Goal: Find contact information: Find contact information

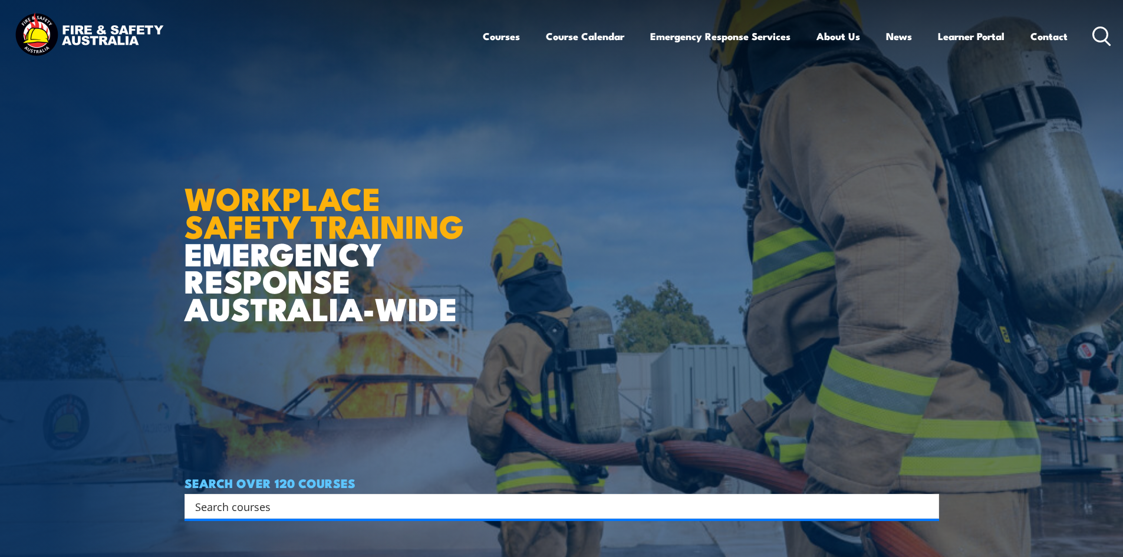
click at [1050, 213] on img at bounding box center [561, 278] width 1123 height 557
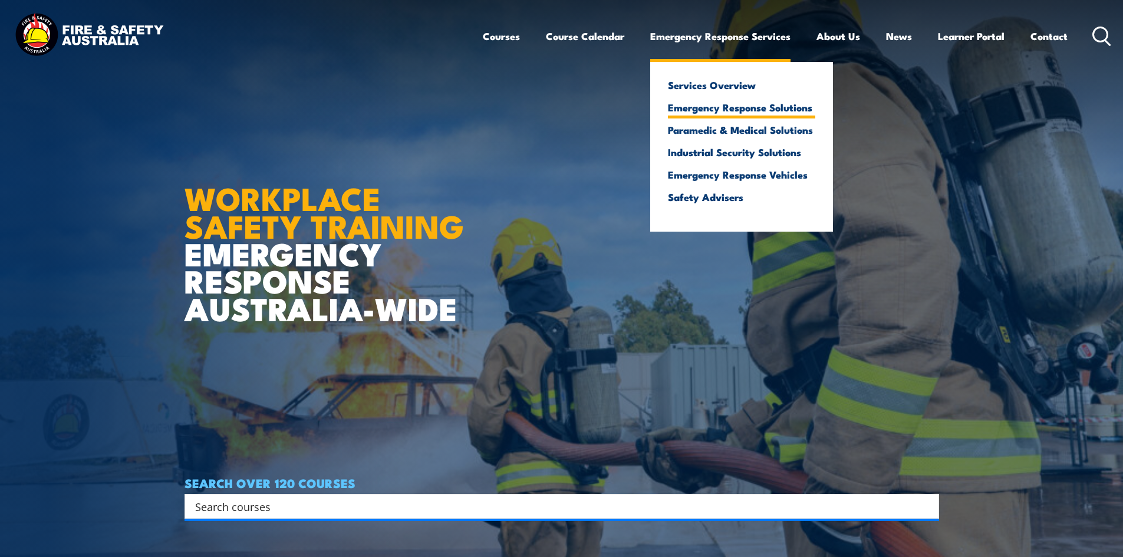
click at [713, 103] on link "Emergency Response Solutions" at bounding box center [741, 107] width 147 height 11
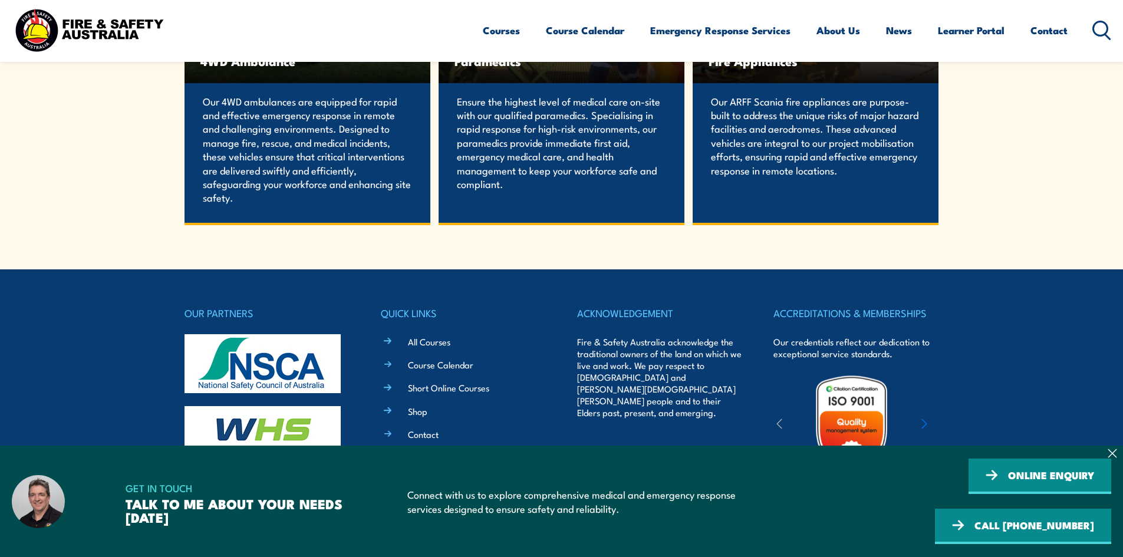
scroll to position [2581, 0]
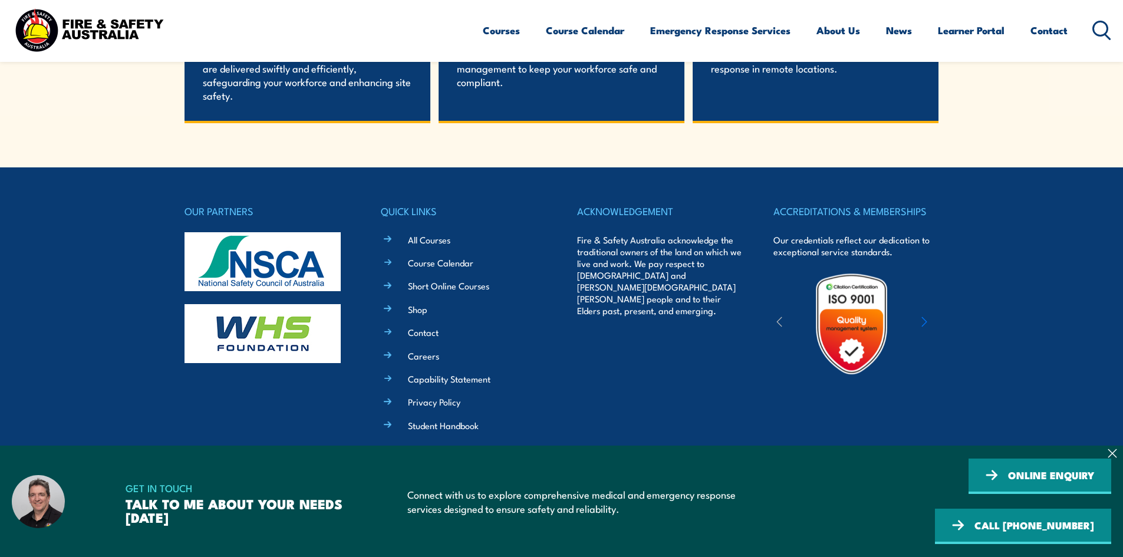
click at [1118, 484] on section "GET IN TOUCH TALK TO ME ABOUT YOUR NEEDS TODAY Connect with us to explore compr…" at bounding box center [561, 501] width 1123 height 111
click at [126, 497] on span "GET IN TOUCH" at bounding box center [242, 488] width 233 height 18
click at [159, 524] on h3 "TALK TO ME ABOUT YOUR NEEDS TODAY" at bounding box center [242, 510] width 233 height 27
click at [278, 517] on h3 "TALK TO ME ABOUT YOUR NEEDS TODAY" at bounding box center [242, 510] width 233 height 27
click at [367, 531] on article "GET IN TOUCH TALK TO ME ABOUT YOUR NEEDS TODAY Connect with us to explore compr…" at bounding box center [562, 502] width 1100 height 86
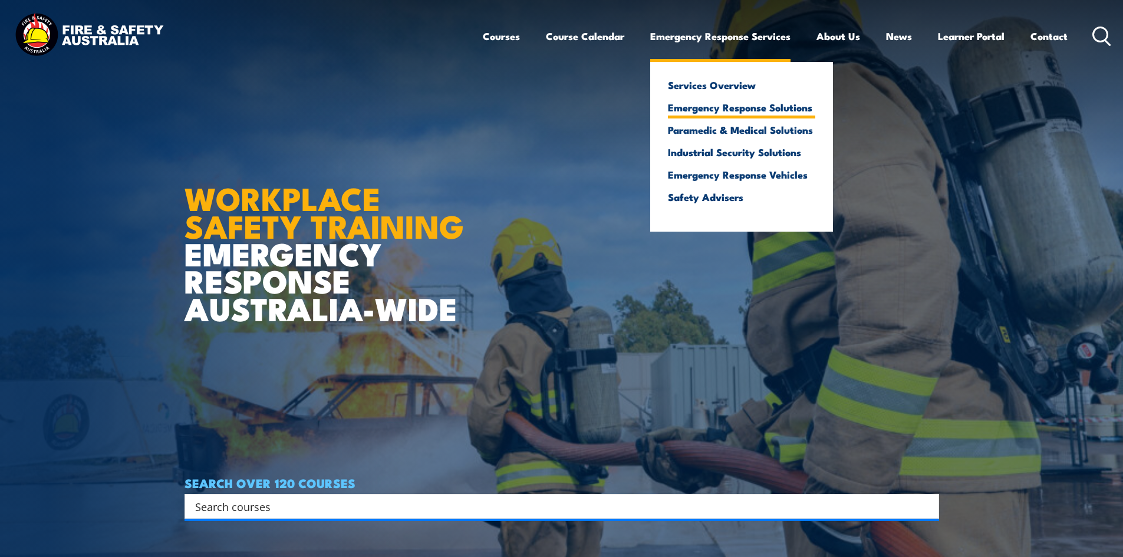
click at [731, 102] on link "Emergency Response Solutions" at bounding box center [741, 107] width 147 height 11
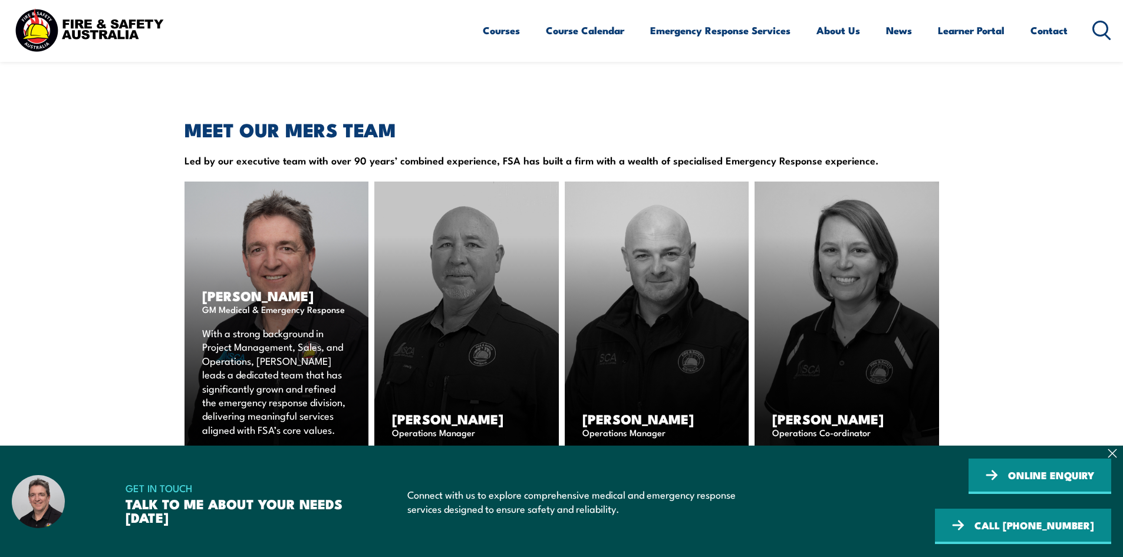
scroll to position [1533, 0]
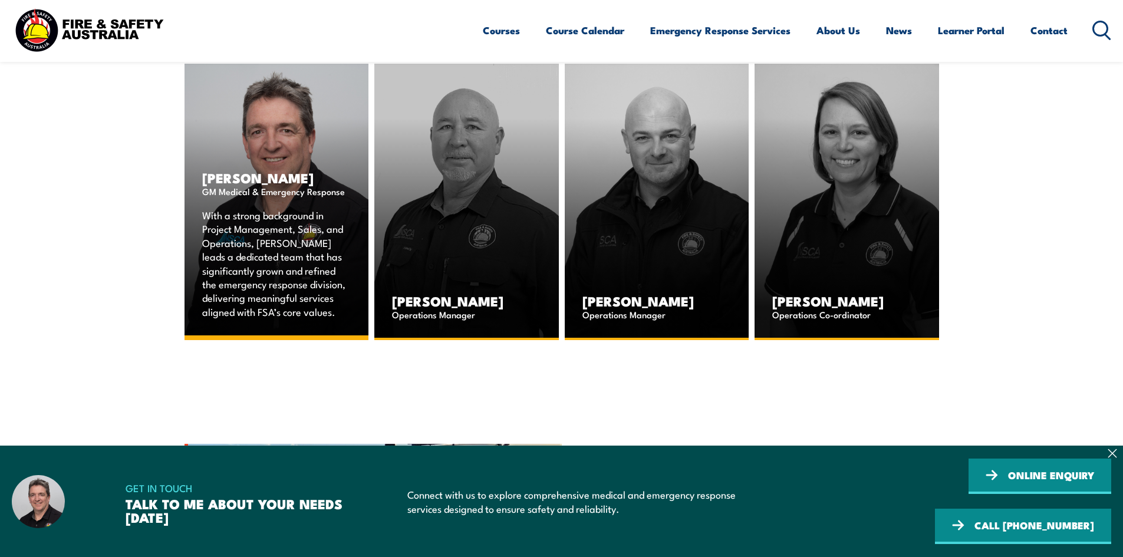
drag, startPoint x: 275, startPoint y: 304, endPoint x: 217, endPoint y: 262, distance: 71.0
click at [217, 262] on p "With a strong background in Project Management, Sales, and Operations, David le…" at bounding box center [276, 263] width 149 height 110
click at [277, 200] on span "GM Medical & Emergency Response" at bounding box center [276, 191] width 149 height 18
click at [278, 200] on span "GM Medical & Emergency Response" at bounding box center [276, 191] width 149 height 18
click at [279, 200] on span "GM Medical & Emergency Response" at bounding box center [276, 191] width 149 height 18
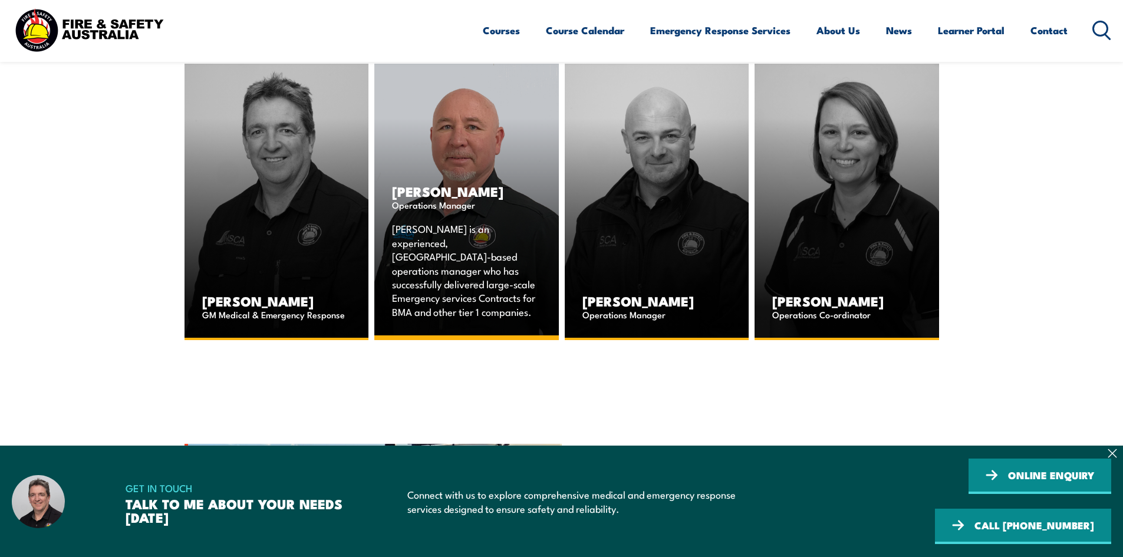
click at [469, 213] on span "Operations Manager" at bounding box center [466, 205] width 149 height 18
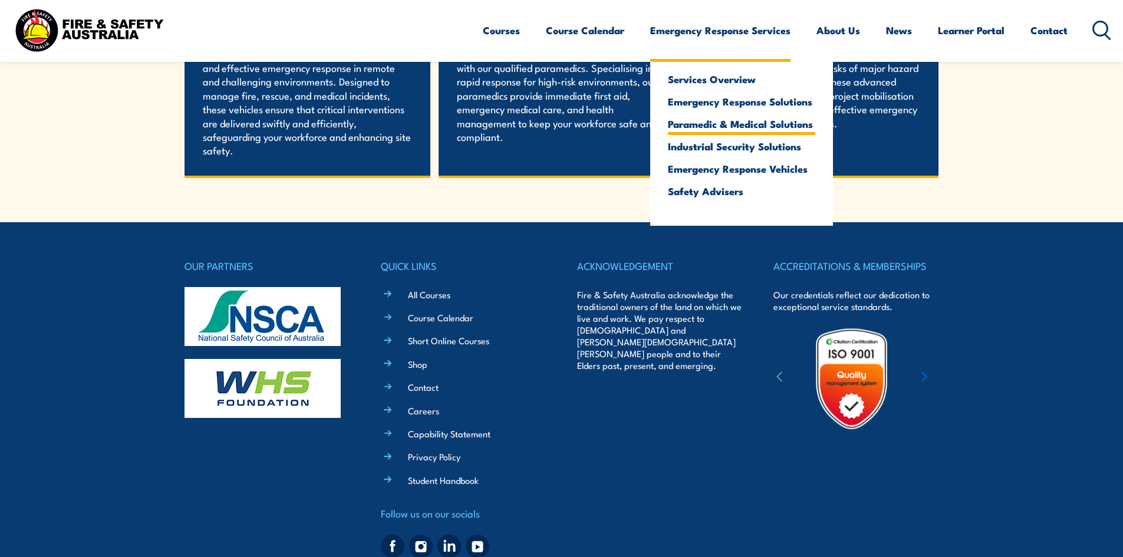
scroll to position [2404, 0]
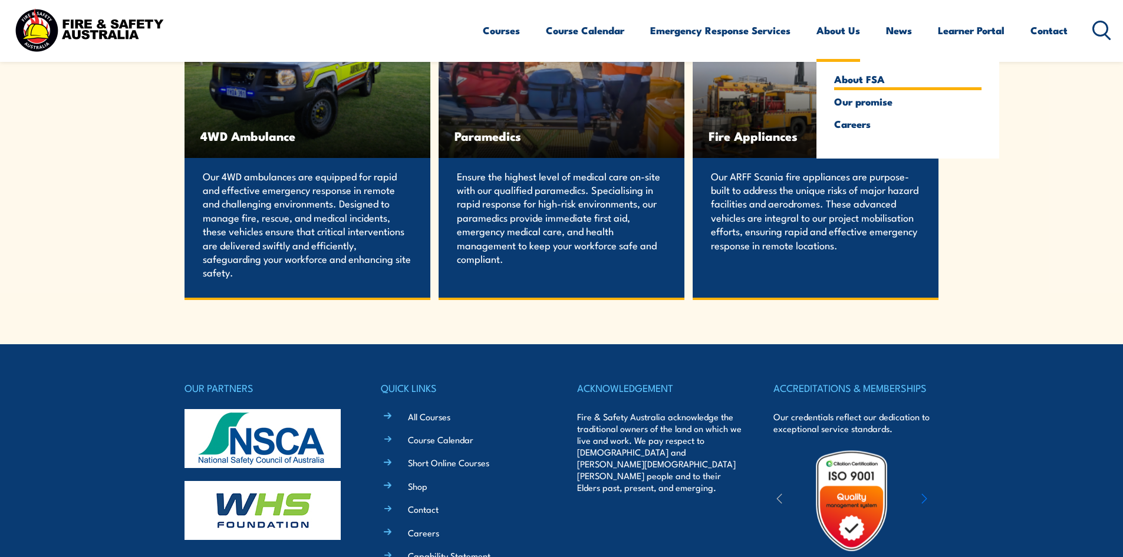
click at [872, 82] on link "About FSA" at bounding box center [907, 79] width 147 height 11
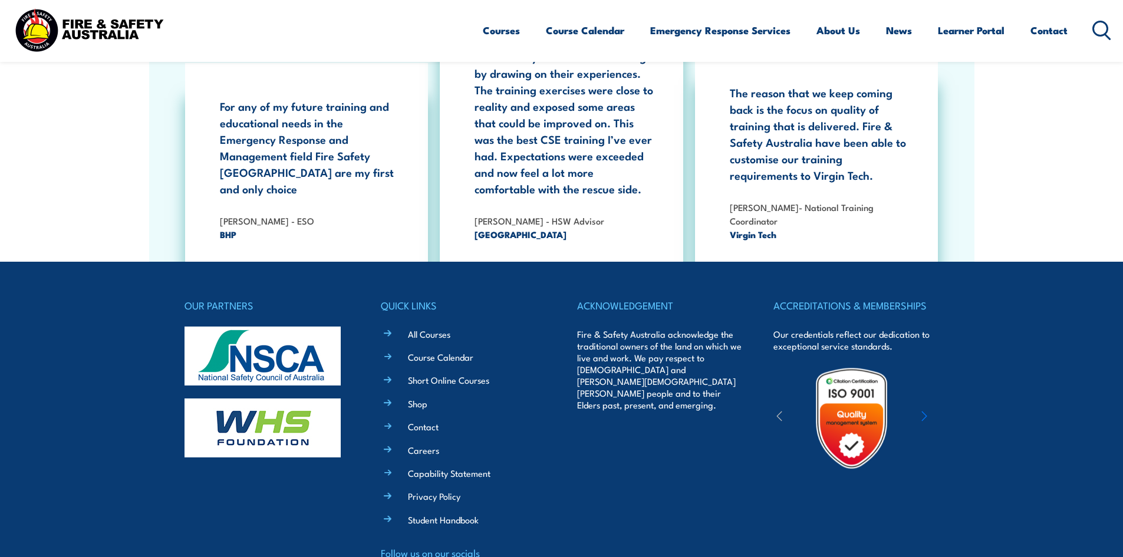
scroll to position [3807, 0]
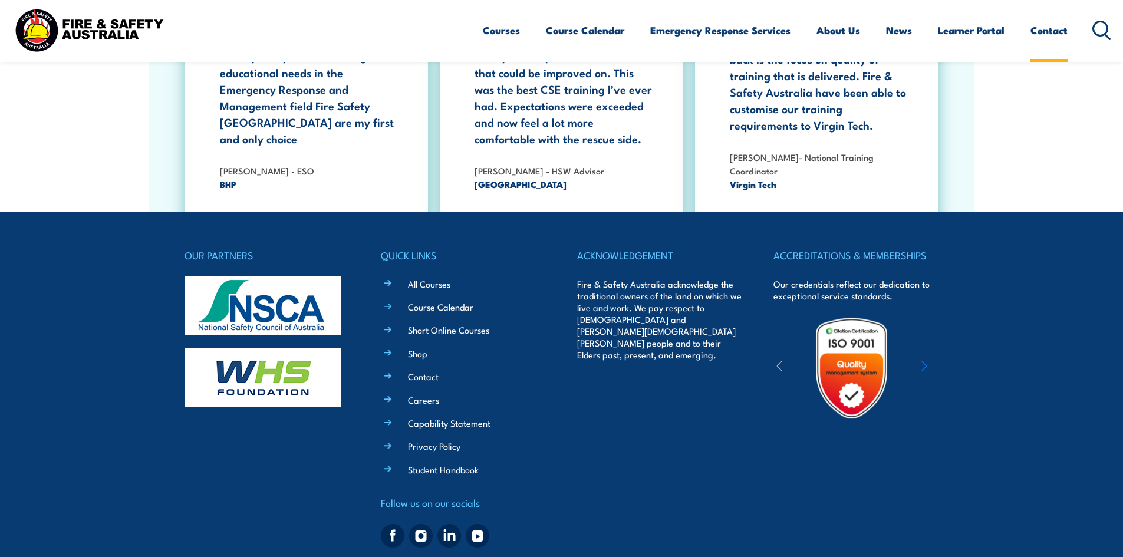
click at [1043, 27] on link "Contact" at bounding box center [1049, 30] width 37 height 31
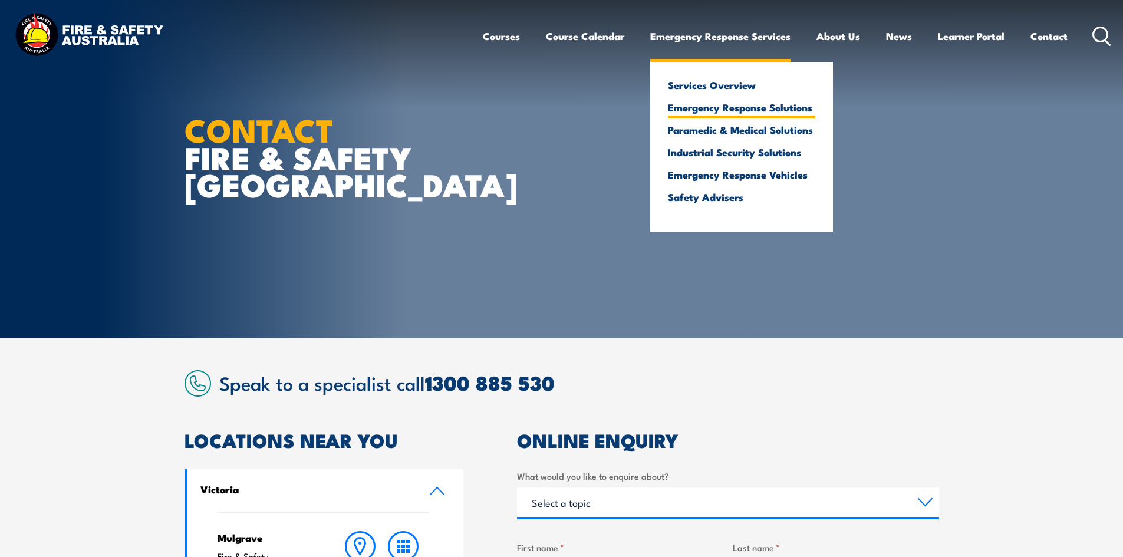
click at [718, 108] on link "Emergency Response Solutions" at bounding box center [741, 107] width 147 height 11
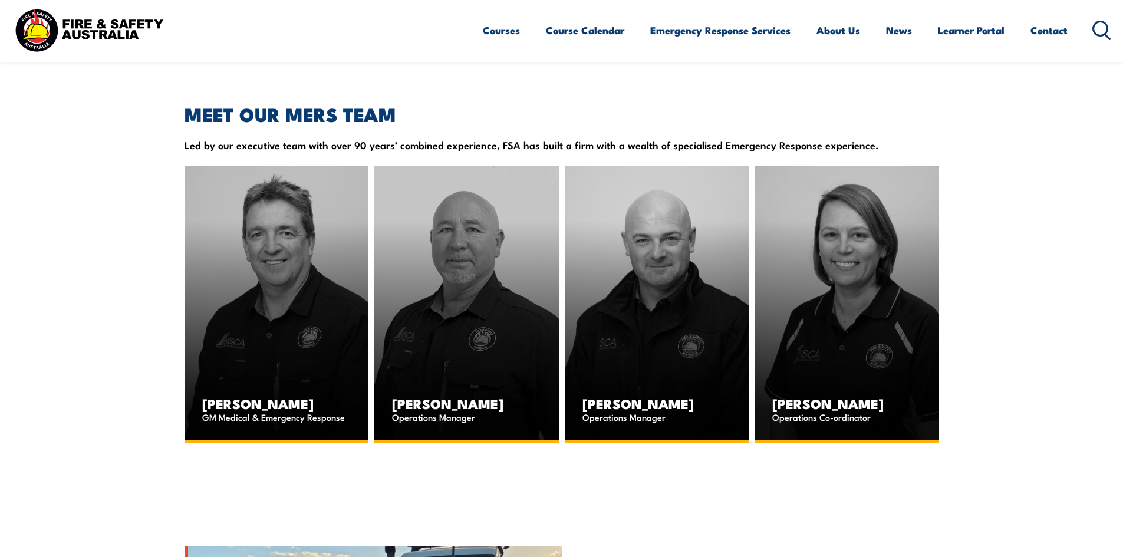
scroll to position [1415, 0]
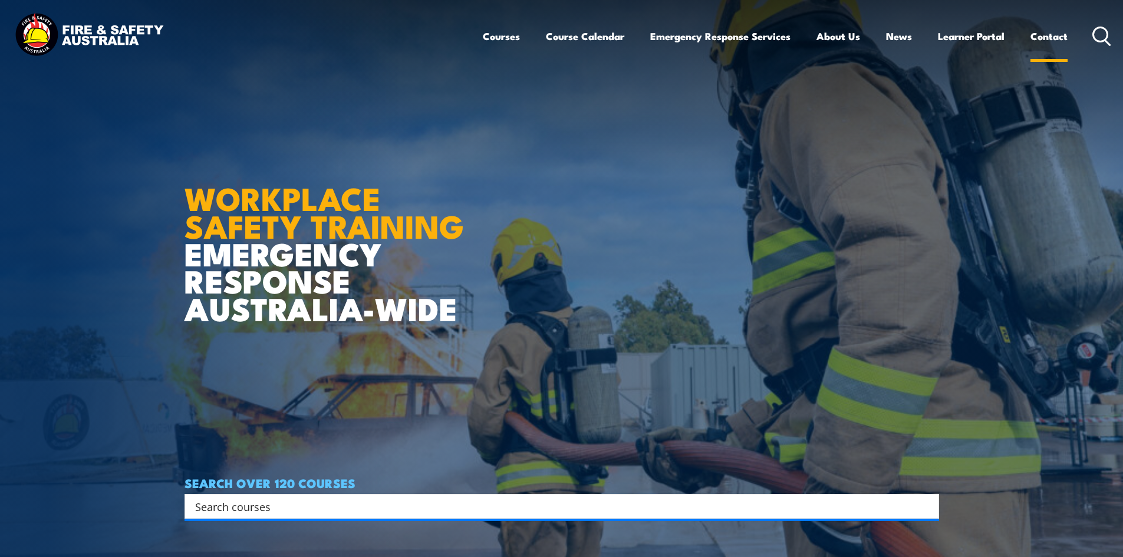
click at [1057, 31] on link "Contact" at bounding box center [1049, 36] width 37 height 31
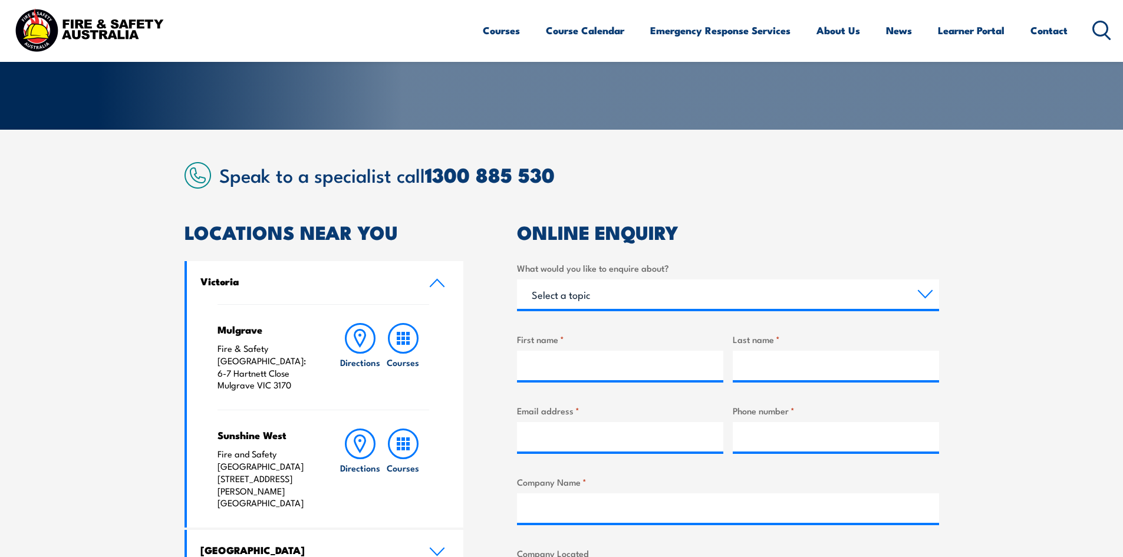
scroll to position [236, 0]
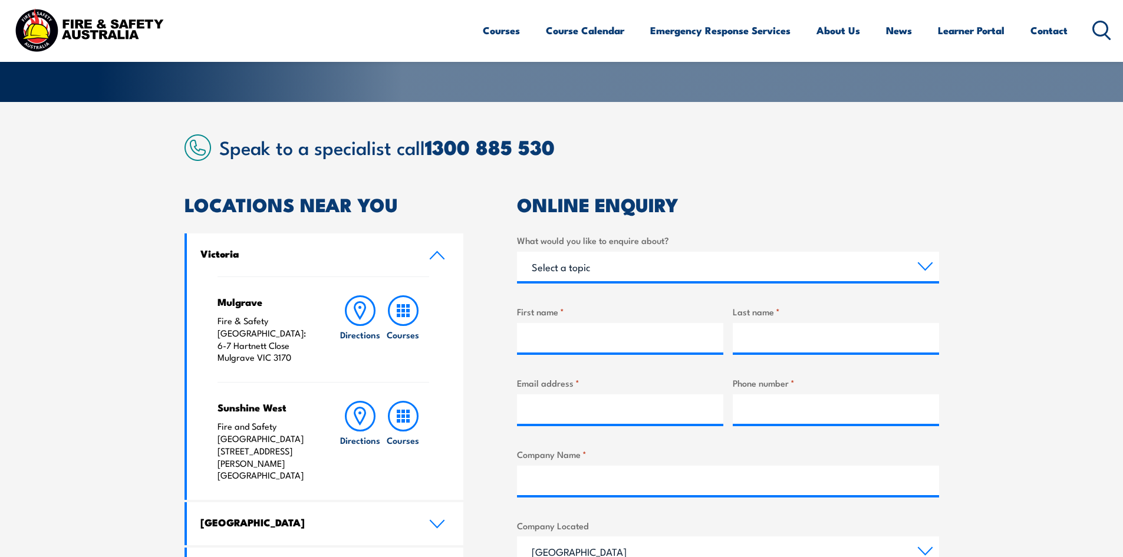
click at [199, 136] on img at bounding box center [198, 147] width 27 height 27
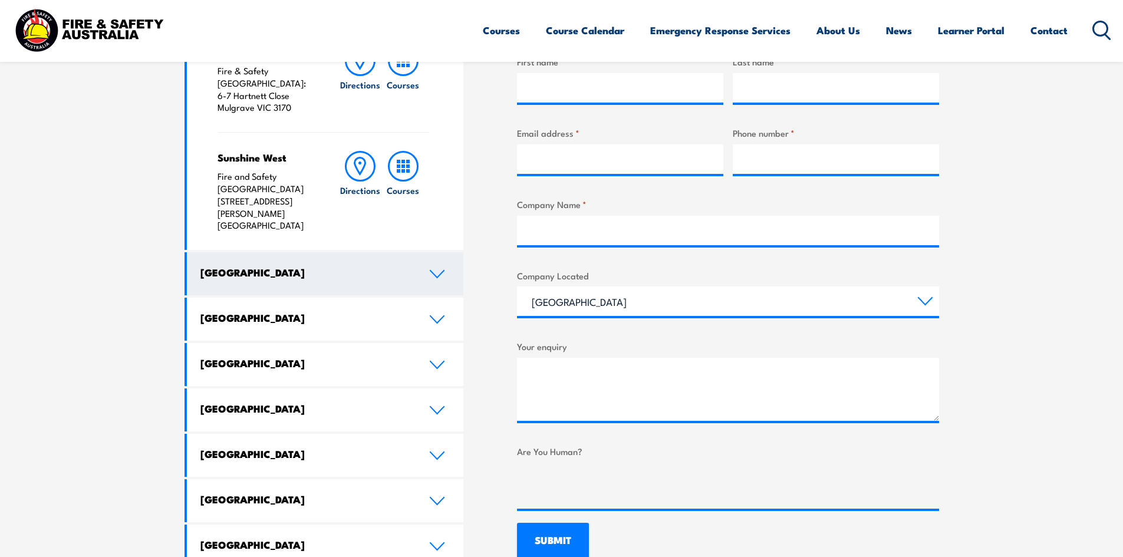
scroll to position [472, 0]
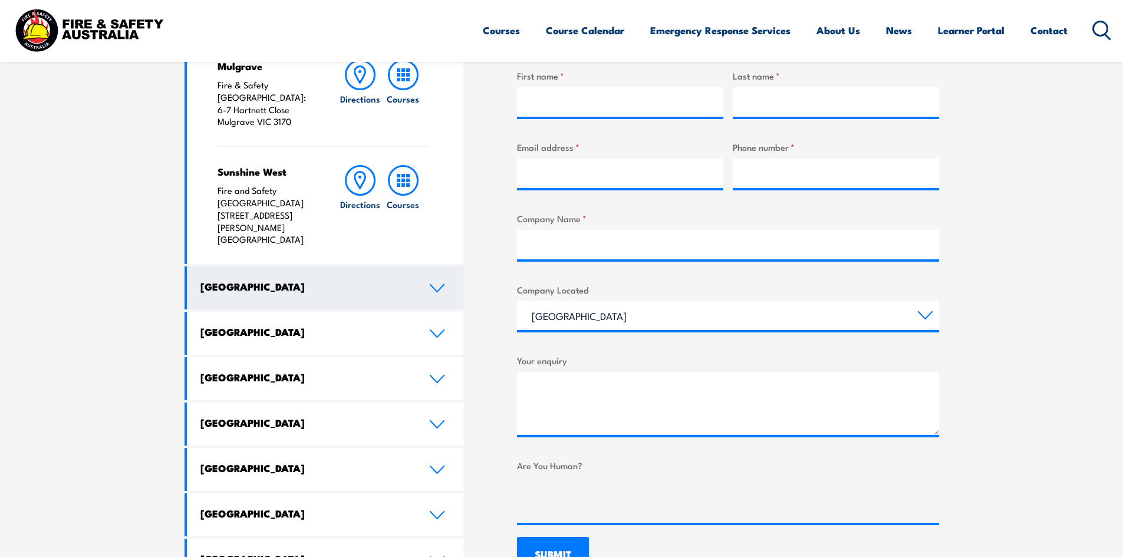
click at [441, 284] on icon at bounding box center [437, 288] width 16 height 9
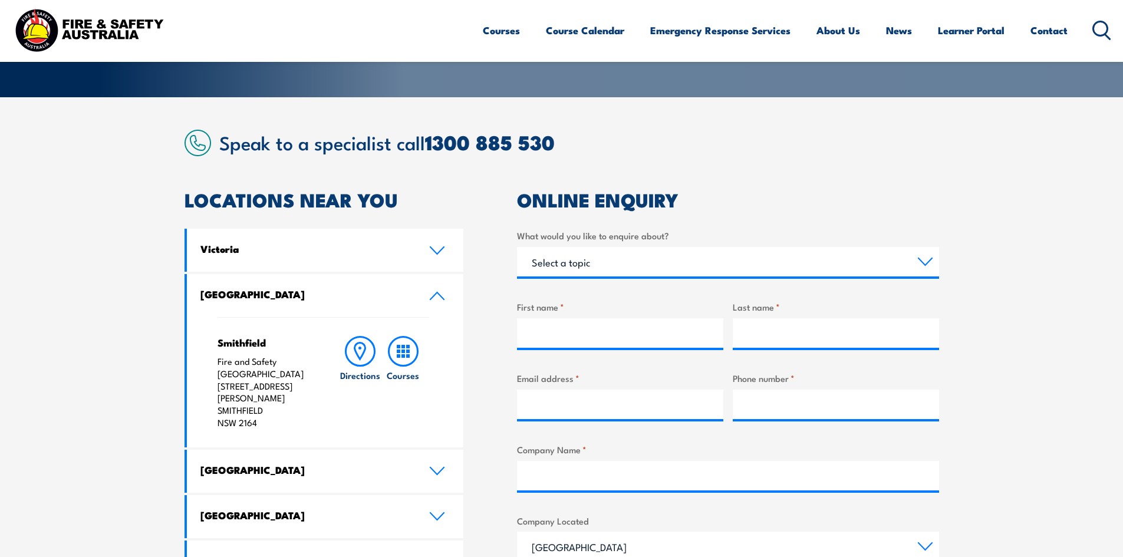
scroll to position [130, 0]
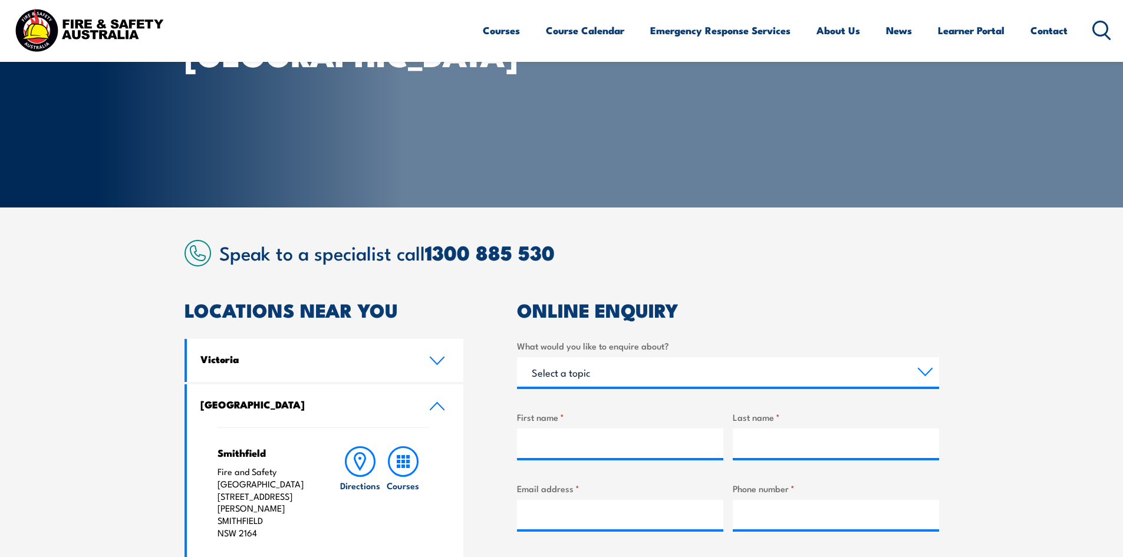
click at [209, 249] on img at bounding box center [198, 253] width 27 height 27
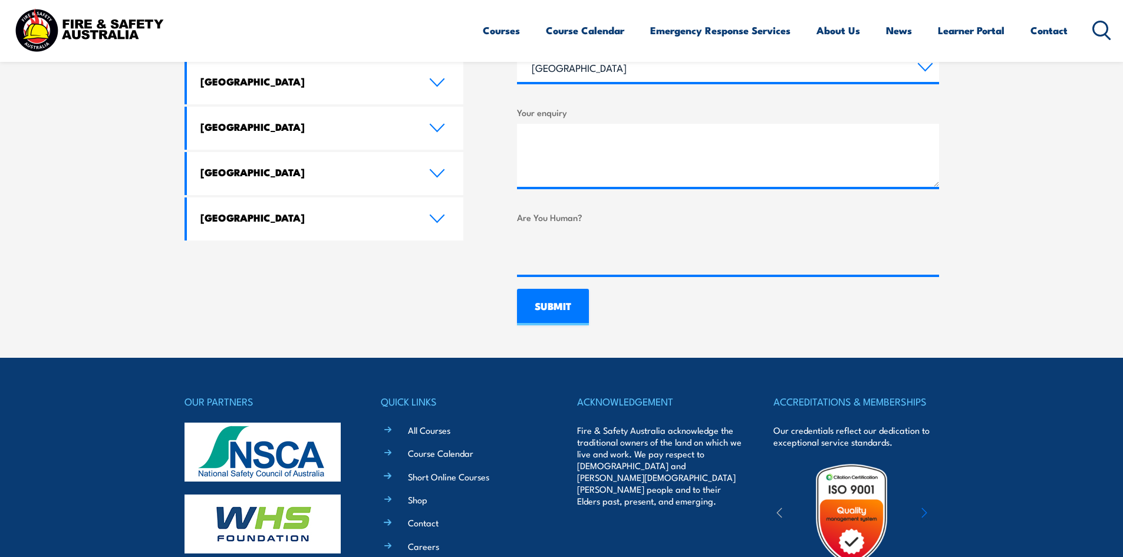
scroll to position [897, 0]
